Goal: Information Seeking & Learning: Learn about a topic

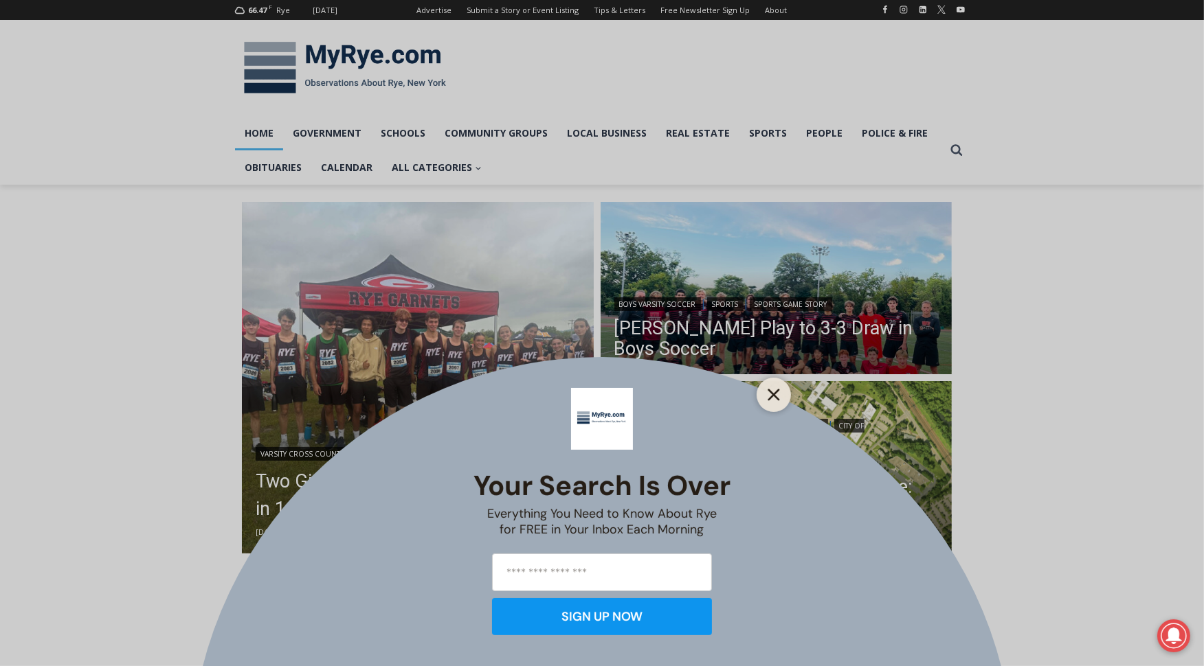
click at [773, 389] on icon "Close" at bounding box center [773, 395] width 12 height 12
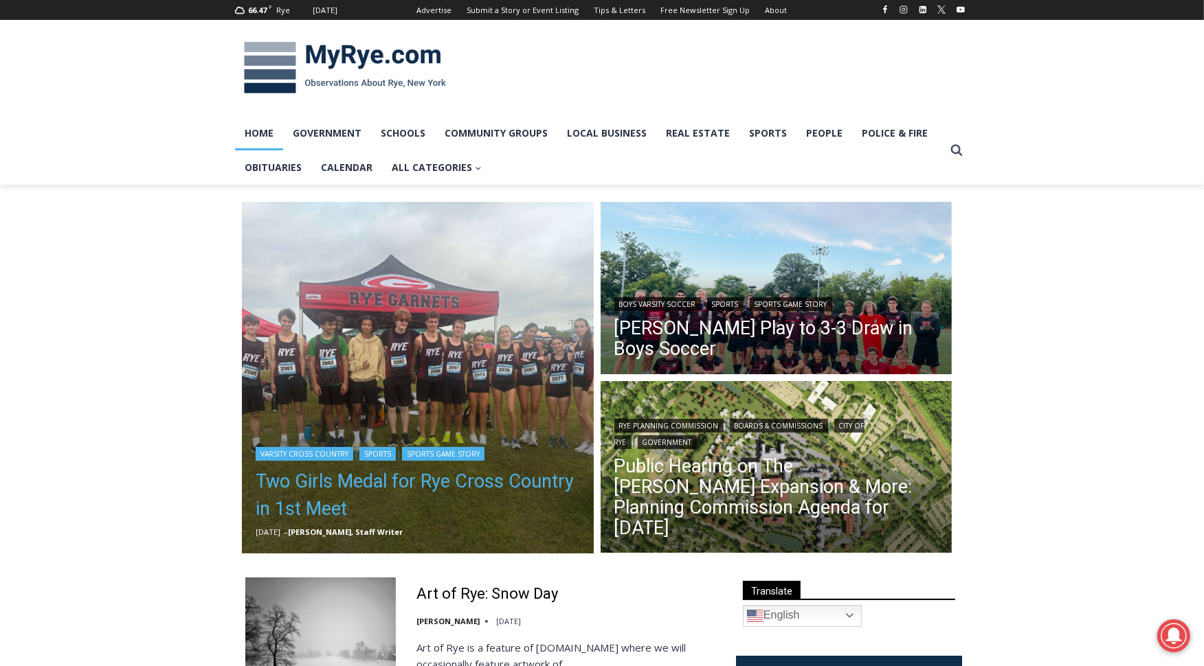
click at [460, 480] on link "Two Girls Medal for Rye Cross Country in 1st Meet" at bounding box center [418, 495] width 324 height 55
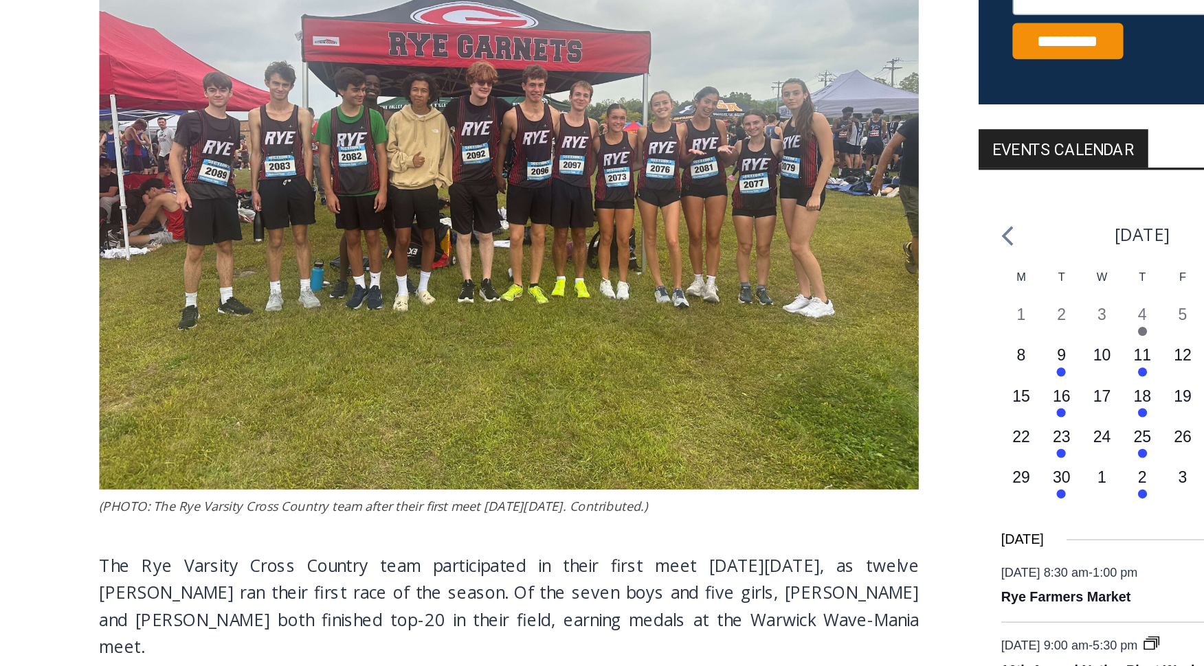
scroll to position [269, 0]
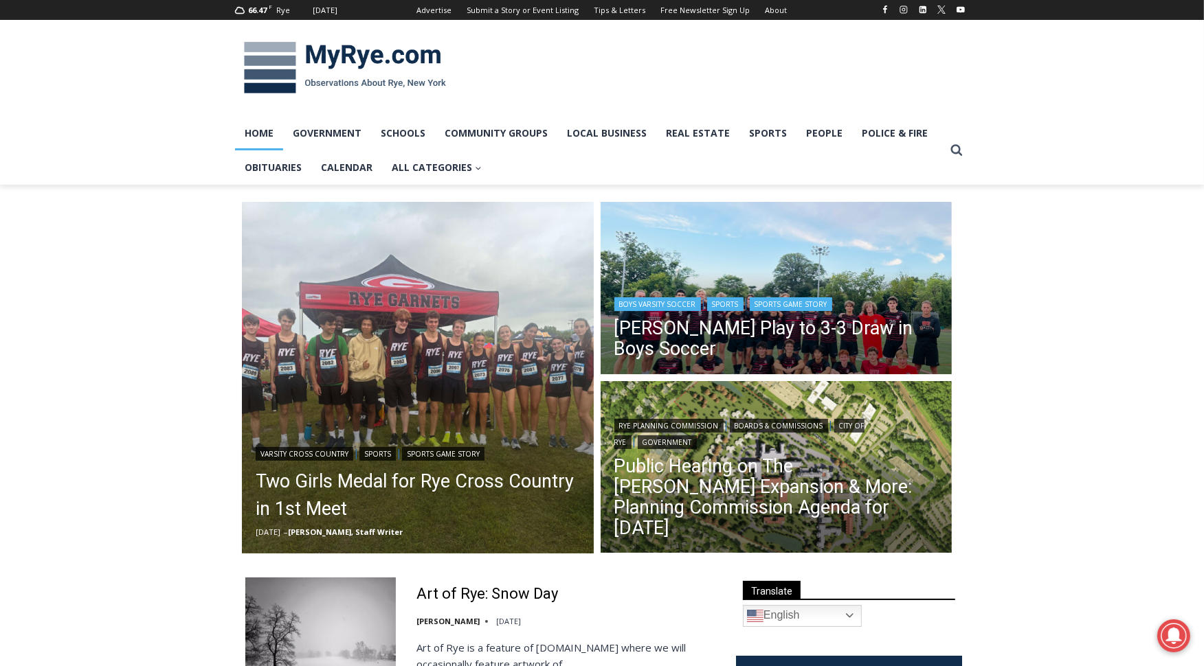
click at [659, 275] on img "Read More Rye, Harrison Play to 3-3 Draw in Boys Soccer" at bounding box center [777, 290] width 352 height 176
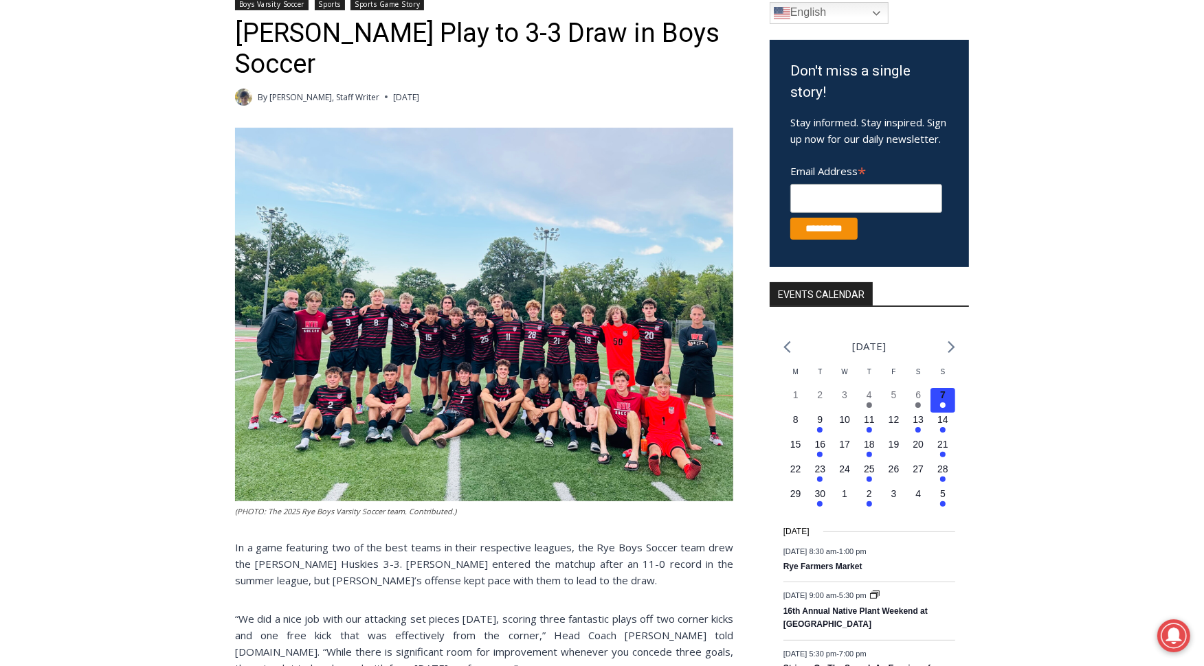
scroll to position [224, 0]
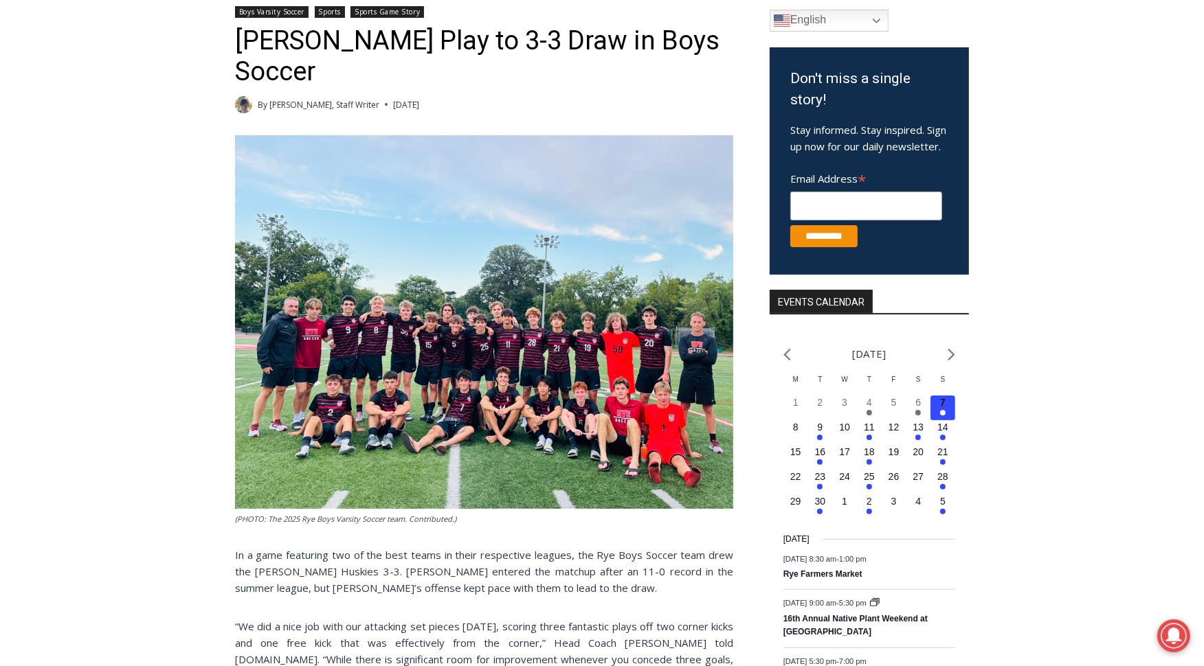
click at [616, 260] on img at bounding box center [484, 322] width 498 height 374
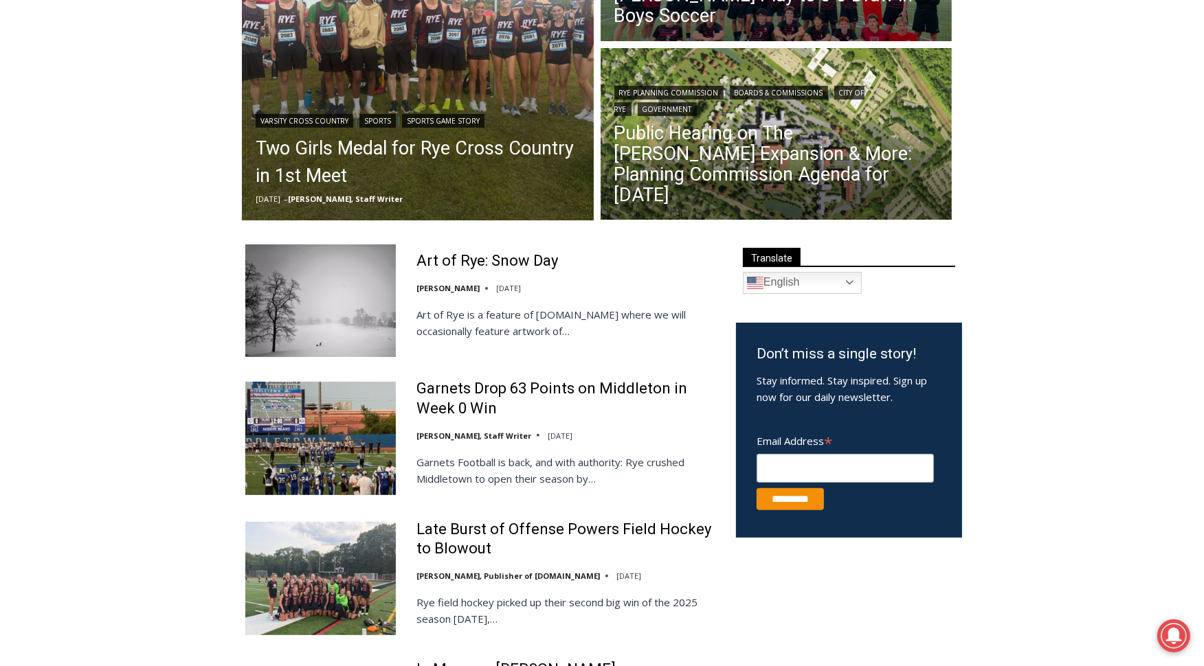
scroll to position [441, 0]
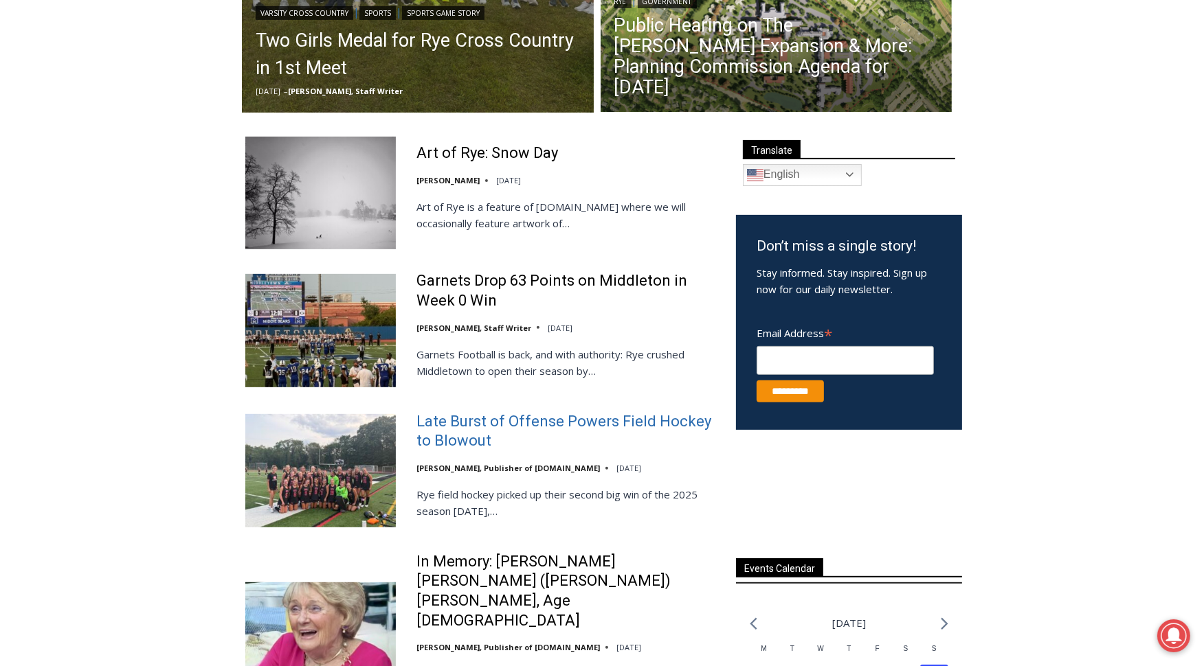
click at [459, 425] on link "Late Burst of Offense Powers Field Hockey to Blowout" at bounding box center [567, 431] width 302 height 39
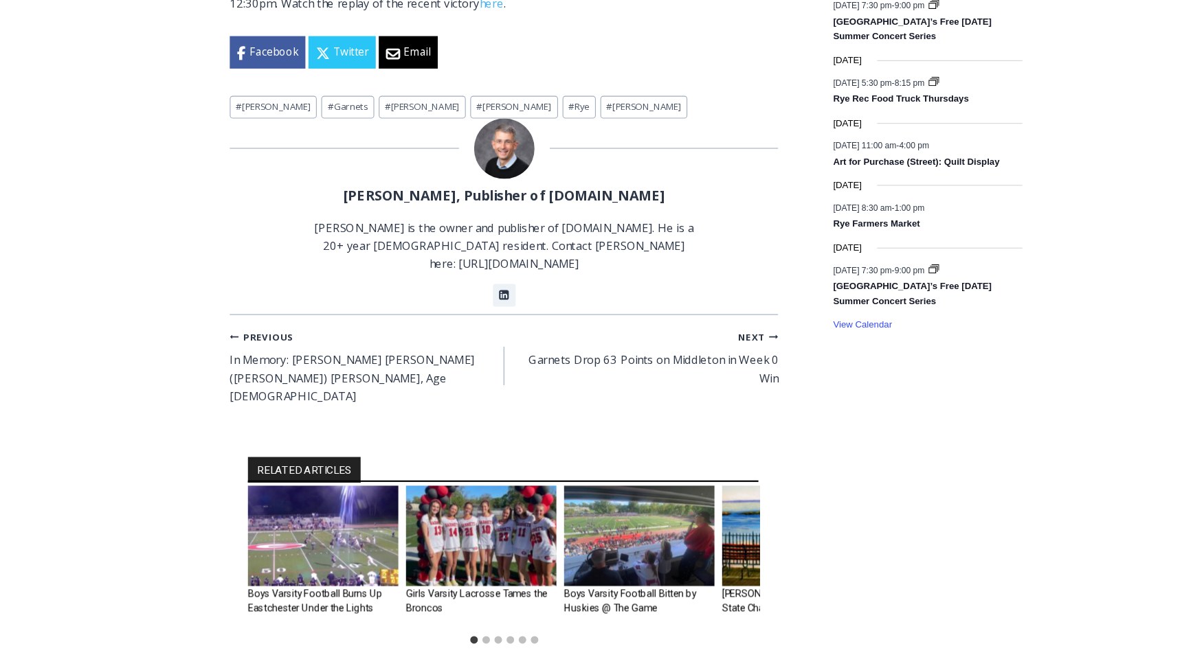
scroll to position [1046, 0]
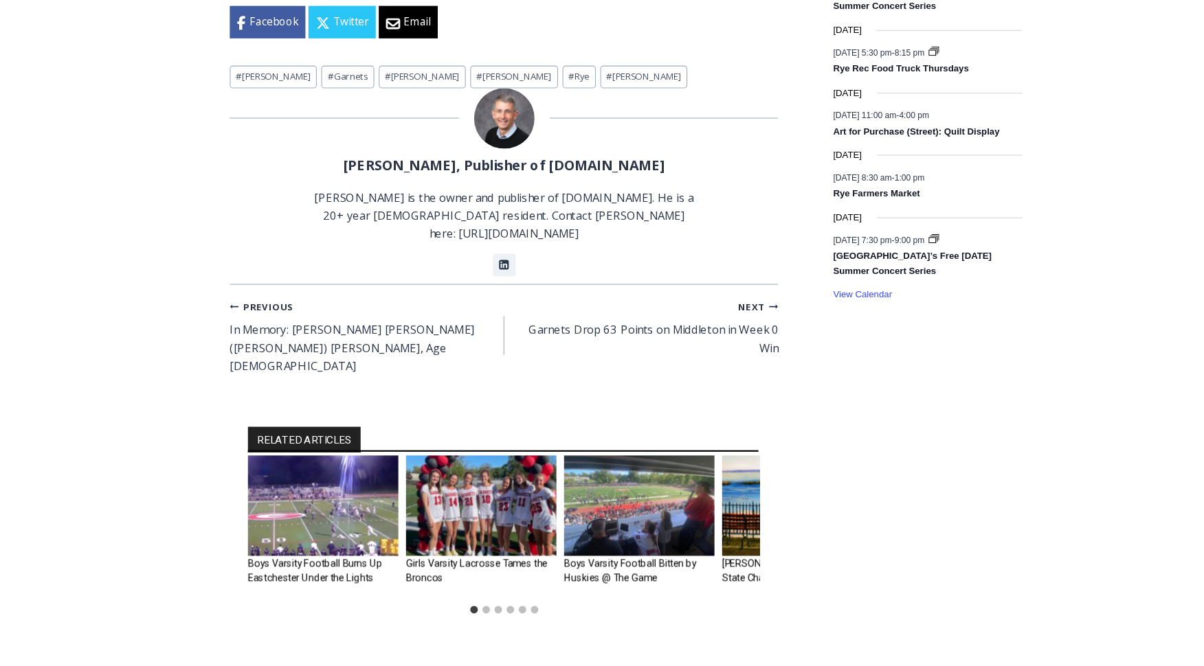
click at [446, 502] on img "2 of 6" at bounding box center [463, 520] width 137 height 91
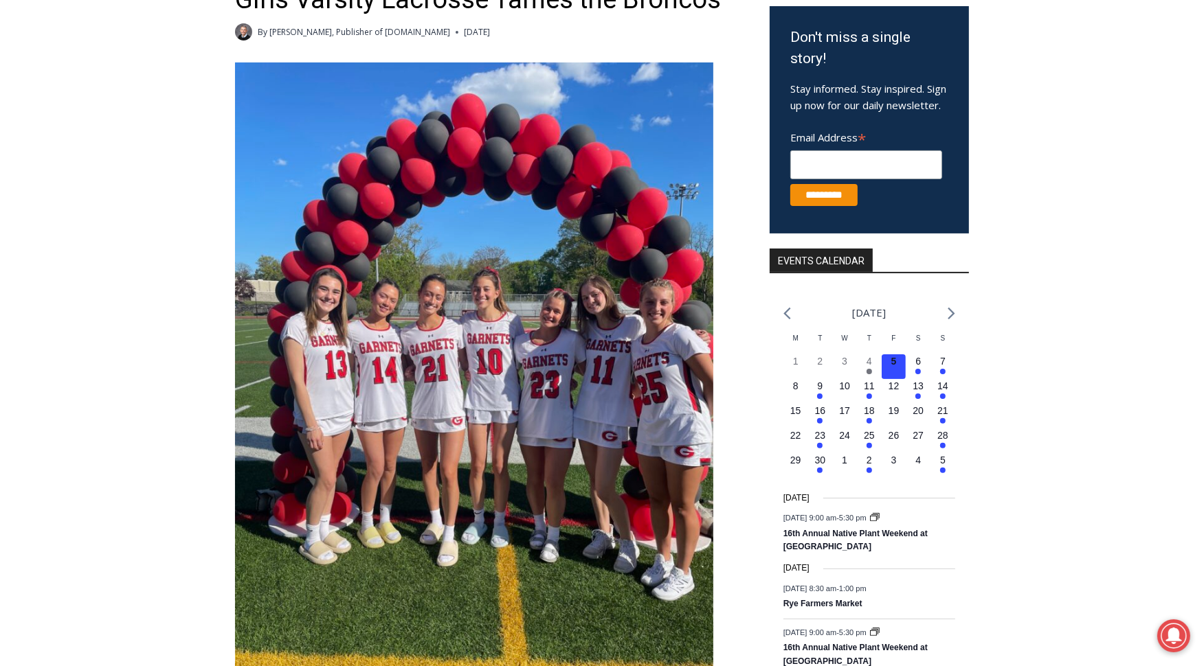
scroll to position [121, 0]
